Goal: Task Accomplishment & Management: Use online tool/utility

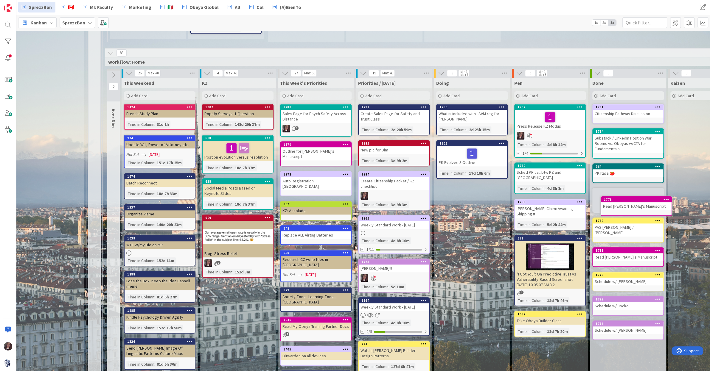
scroll to position [415, 35]
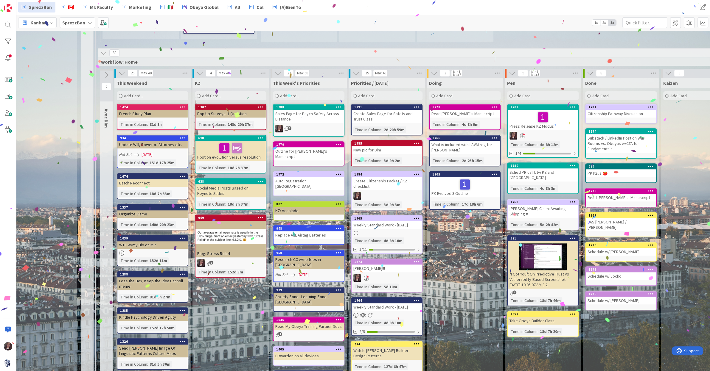
click at [365, 93] on span "Add Card..." at bounding box center [367, 95] width 19 height 5
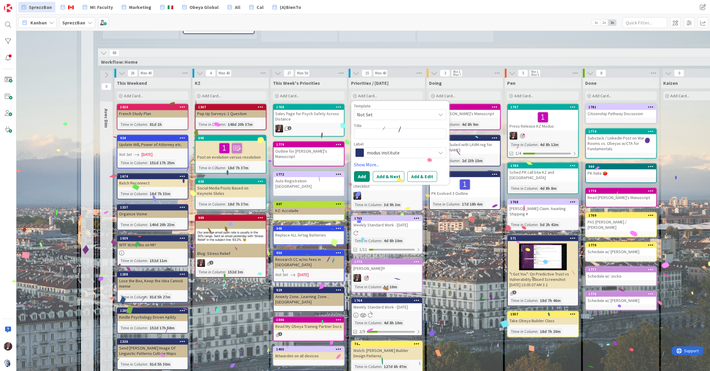
type textarea "x"
type textarea "R"
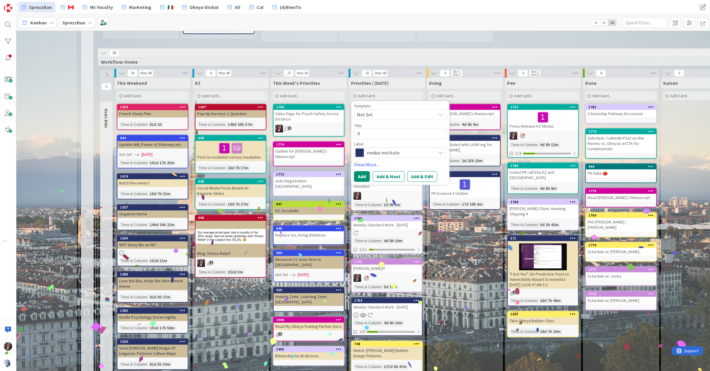
type textarea "x"
type textarea "Re"
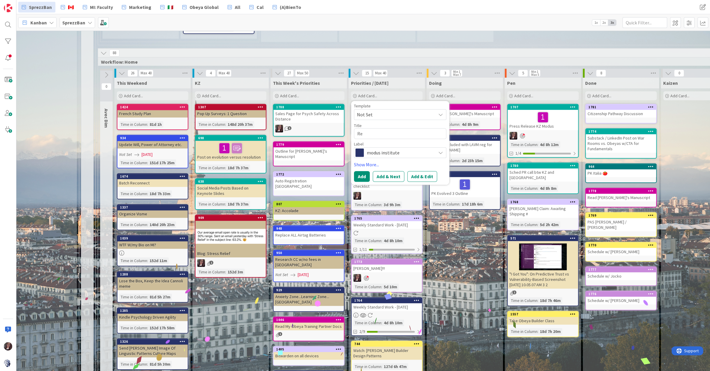
type textarea "x"
type textarea "Res"
type textarea "x"
type textarea "Resp"
type textarea "x"
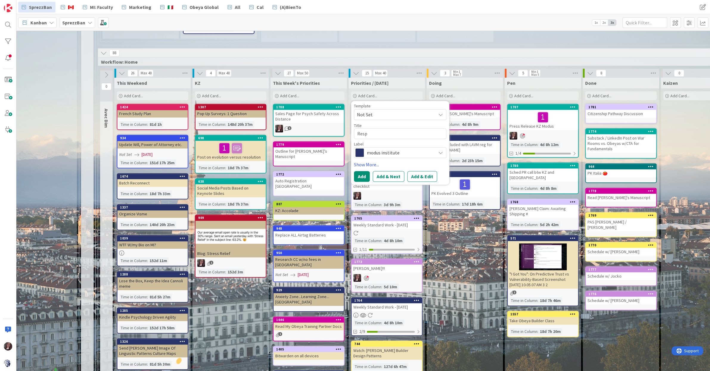
type textarea "Respo"
type textarea "x"
type textarea "Respon"
type textarea "x"
type textarea "Respond"
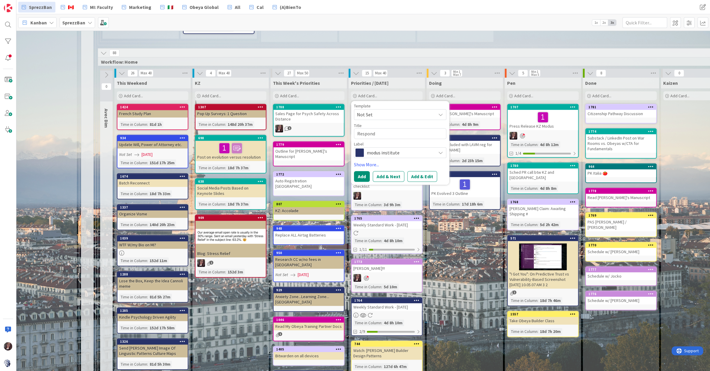
type textarea "x"
type textarea "Respond"
type textarea "x"
type textarea "Respond t"
type textarea "x"
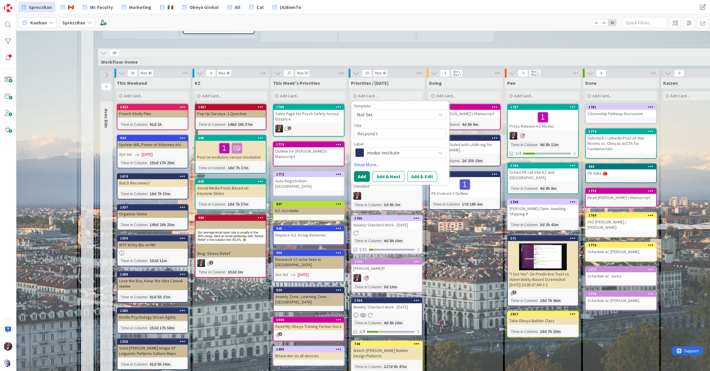
type textarea "Respond to"
type textarea "x"
type textarea "Respond to"
type textarea "x"
type textarea "Respond to S"
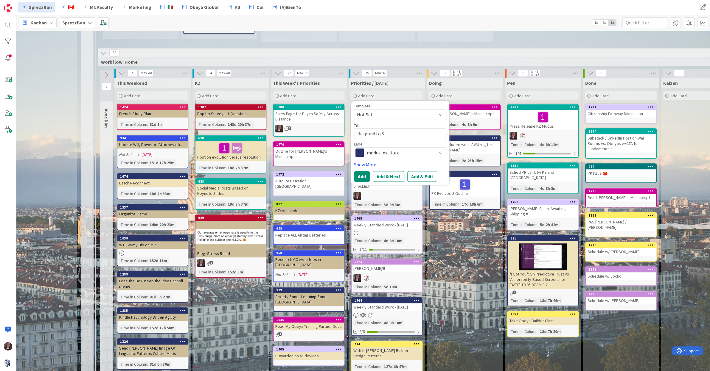
type textarea "x"
type textarea "Respond to Sa"
type textarea "x"
type textarea "Respond to [PERSON_NAME]"
type textarea "x"
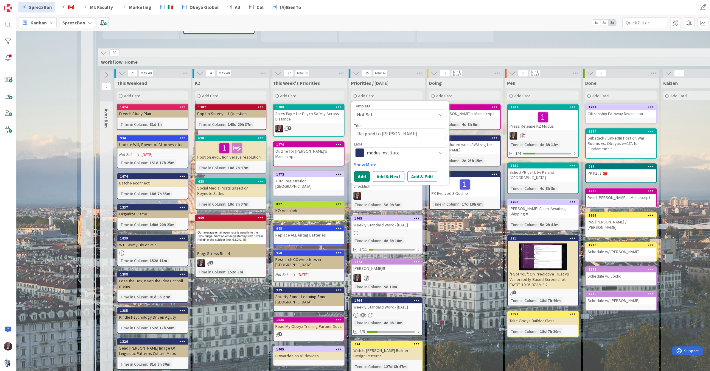
type textarea "Respond to [PERSON_NAME]"
type textarea "x"
type textarea "Respond to [PERSON_NAME]"
click at [403, 149] on span "modus institute" at bounding box center [400, 153] width 66 height 8
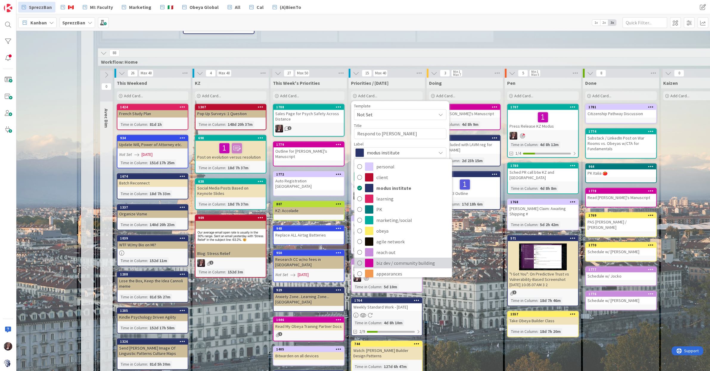
click at [359, 259] on icon at bounding box center [359, 263] width 5 height 9
type textarea "x"
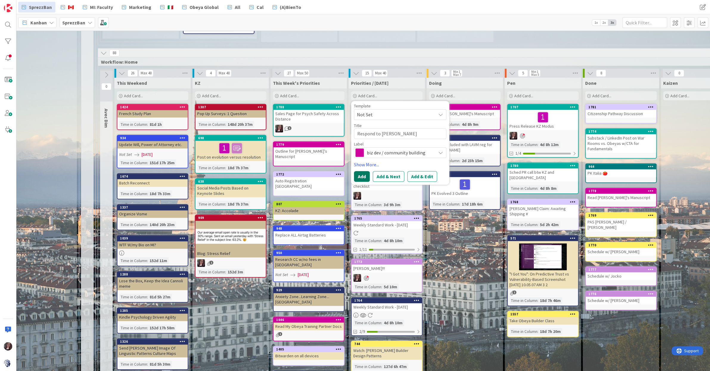
click at [361, 171] on button "Add" at bounding box center [362, 176] width 16 height 11
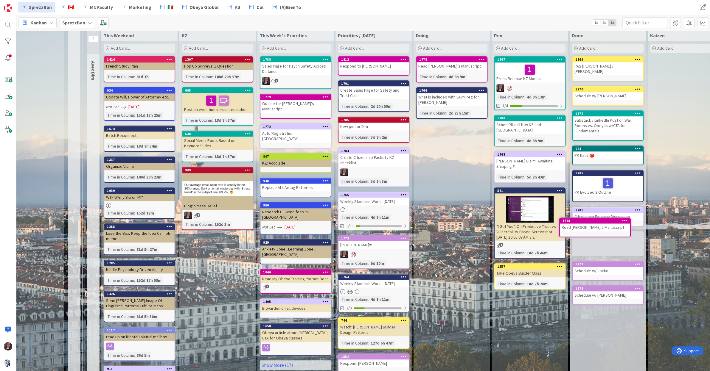
scroll to position [465, 48]
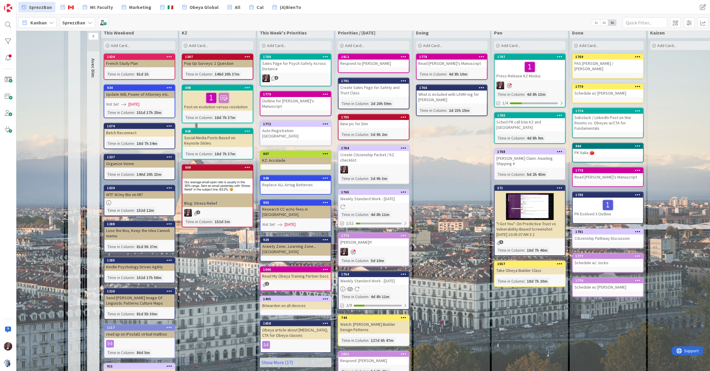
drag, startPoint x: 598, startPoint y: 279, endPoint x: 600, endPoint y: 189, distance: 89.7
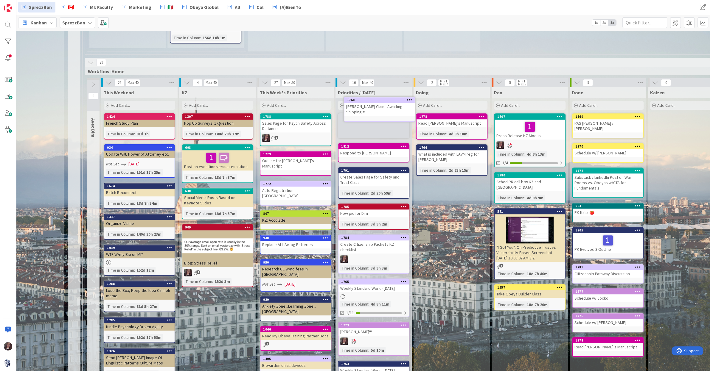
scroll to position [396, 48]
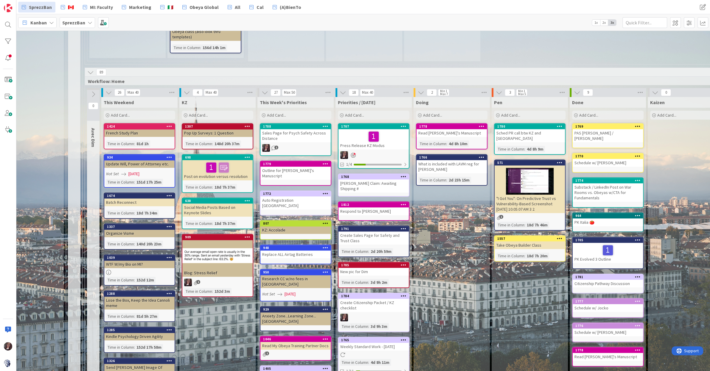
drag, startPoint x: 488, startPoint y: 127, endPoint x: 595, endPoint y: 306, distance: 208.6
click at [596, 318] on div "0 Avec Dim 26 Max 40 This Weekend Add Card... 1424 French Study Plan Time in Co…" at bounding box center [405, 302] width 639 height 428
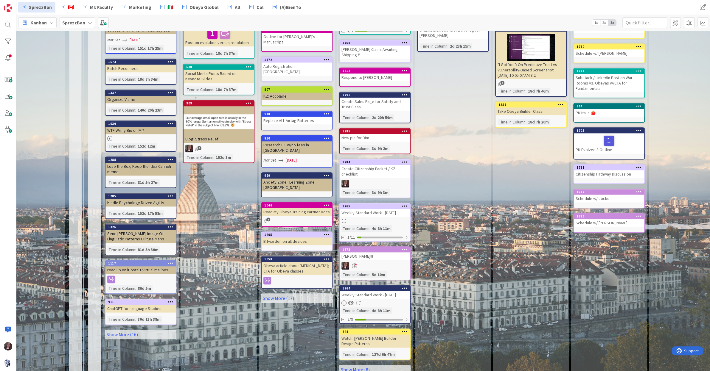
scroll to position [541, 46]
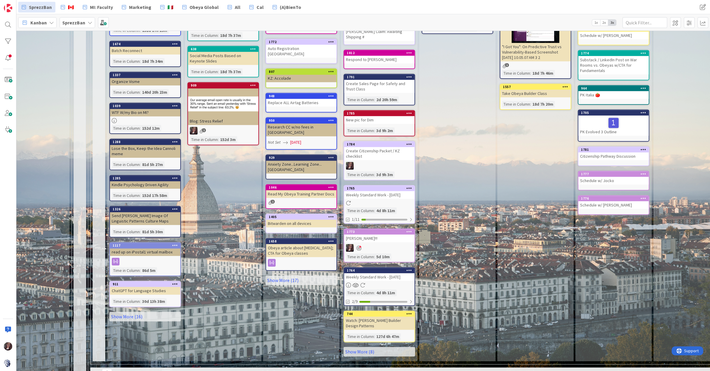
click at [384, 185] on link "1765 Weekly Standard Work - [DATE] Time in [GEOGRAPHIC_DATA] : 4d 8h 11m 1/11" at bounding box center [378, 204] width 71 height 39
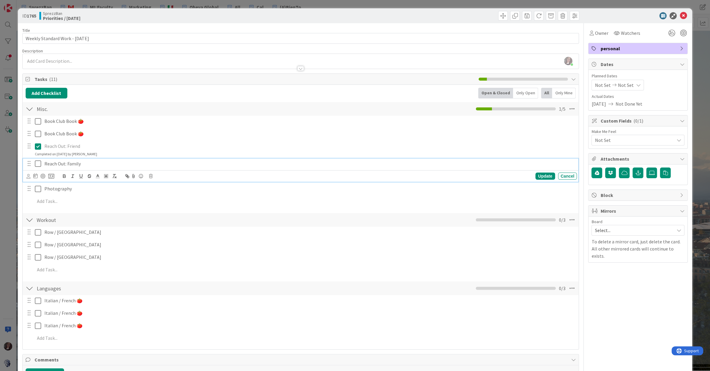
click at [39, 165] on icon at bounding box center [39, 163] width 9 height 7
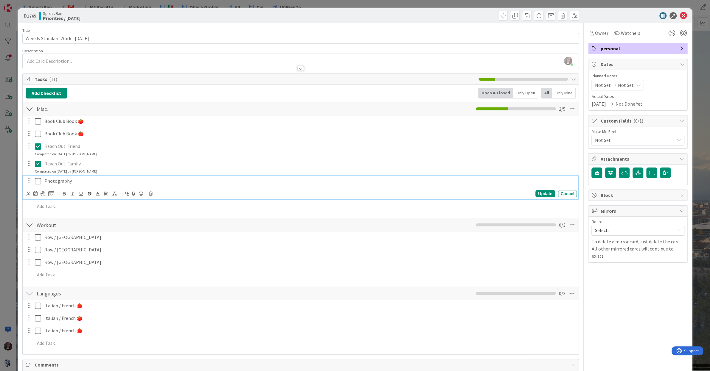
click at [40, 180] on icon at bounding box center [39, 181] width 9 height 7
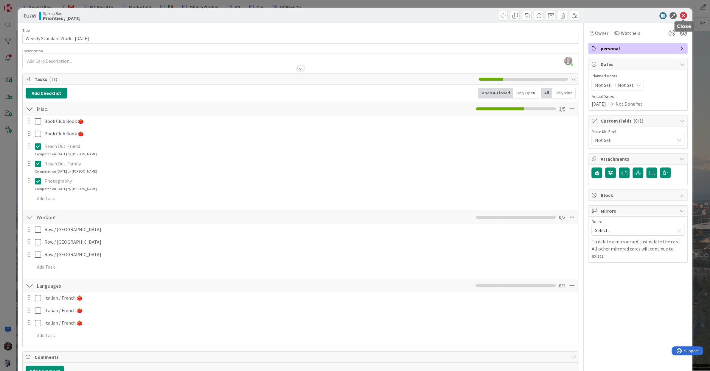
click at [684, 15] on icon at bounding box center [682, 15] width 7 height 7
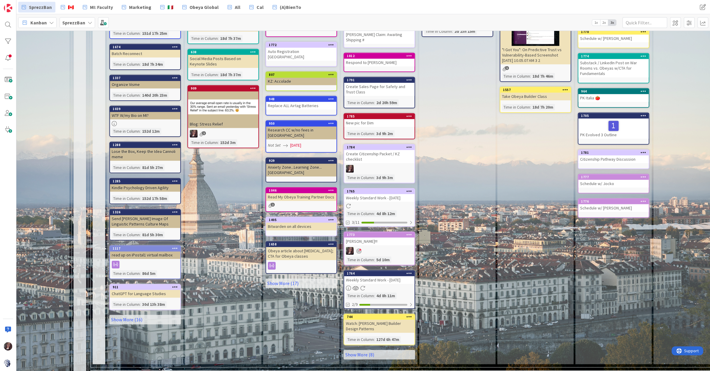
click at [375, 286] on div at bounding box center [379, 288] width 70 height 5
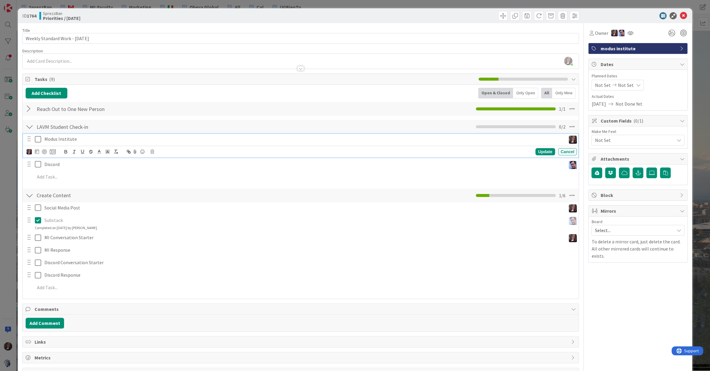
click at [36, 138] on icon at bounding box center [39, 139] width 9 height 7
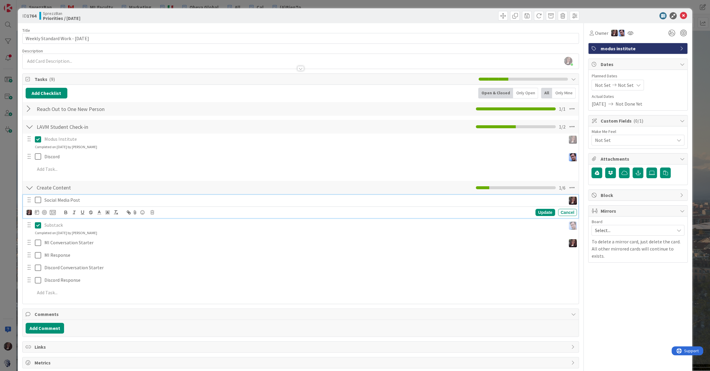
click at [37, 197] on icon at bounding box center [39, 200] width 9 height 7
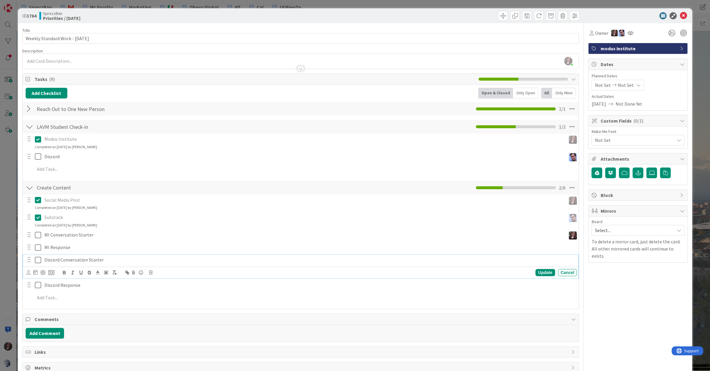
click at [38, 261] on icon at bounding box center [39, 260] width 9 height 7
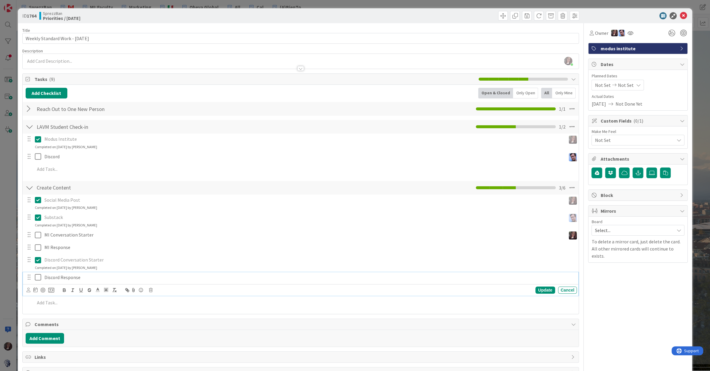
click at [39, 276] on icon at bounding box center [39, 277] width 9 height 7
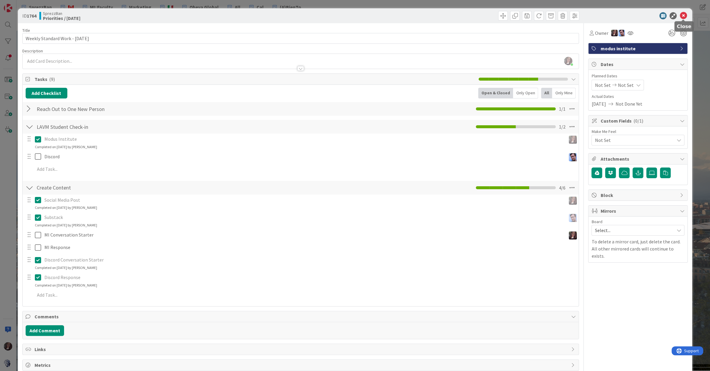
click at [687, 17] on div at bounding box center [634, 15] width 105 height 7
click at [684, 15] on icon at bounding box center [682, 15] width 7 height 7
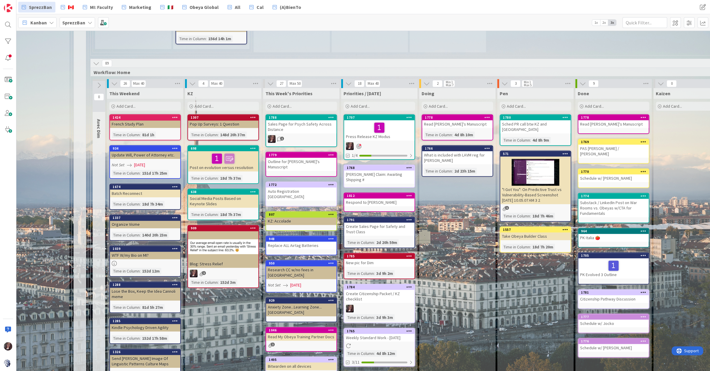
scroll to position [402, 42]
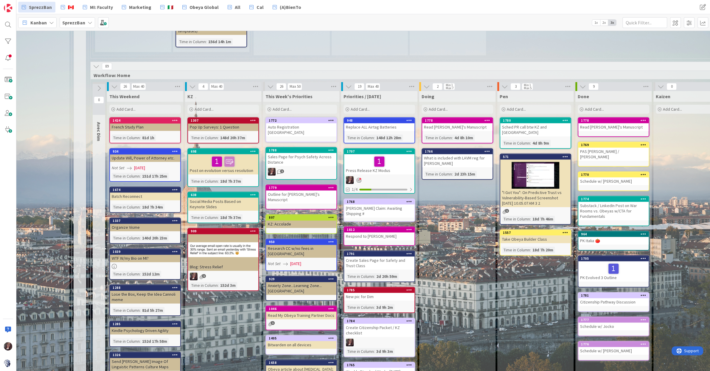
click at [306, 121] on link "1772 Auto Registration [GEOGRAPHIC_DATA]" at bounding box center [300, 129] width 71 height 25
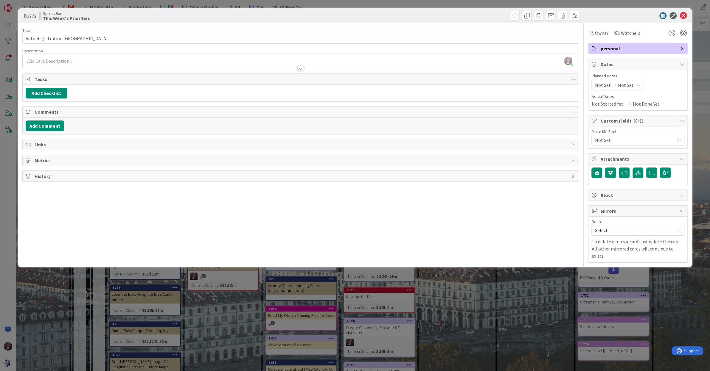
click at [619, 85] on span "Not Set" at bounding box center [626, 85] width 16 height 7
click at [664, 170] on td "29" at bounding box center [662, 170] width 12 height 11
type input "[DATE]"
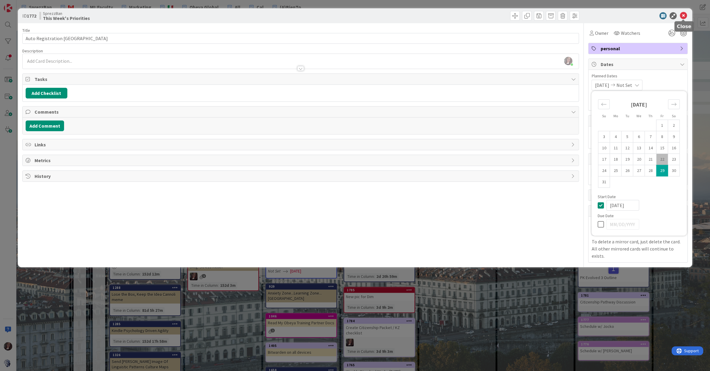
click at [684, 15] on icon at bounding box center [682, 15] width 7 height 7
